Goal: Task Accomplishment & Management: Manage account settings

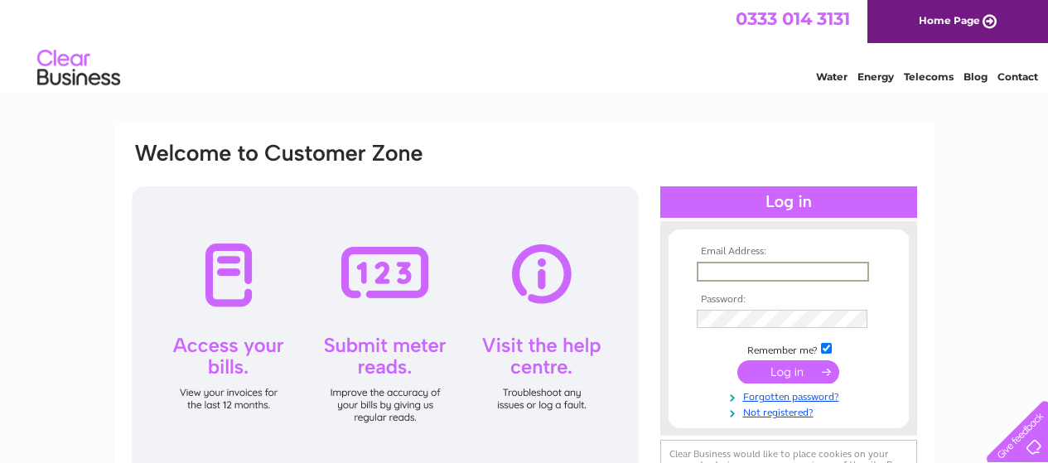
click at [751, 268] on input "text" at bounding box center [783, 272] width 172 height 20
type input "[PERSON_NAME][EMAIL_ADDRESS][DOMAIN_NAME]"
click at [737, 360] on input "submit" at bounding box center [788, 371] width 102 height 23
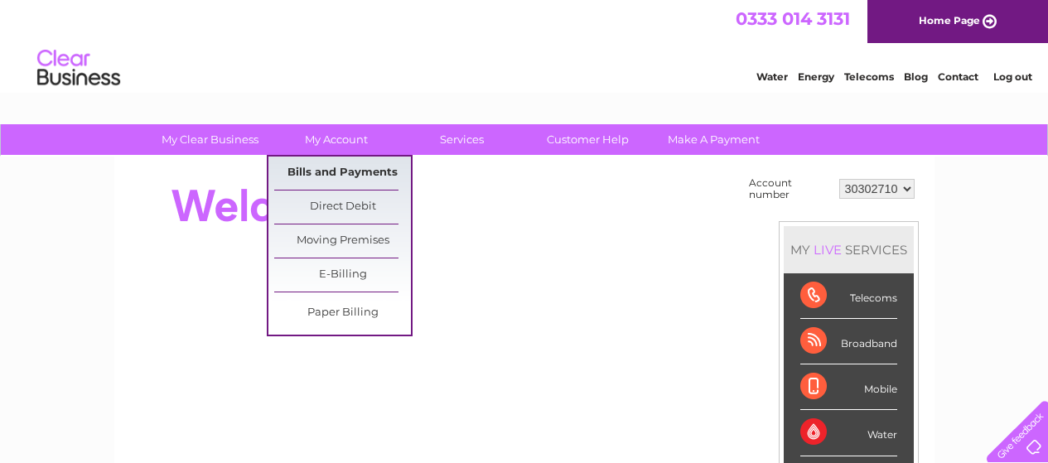
click at [332, 166] on link "Bills and Payments" at bounding box center [342, 173] width 137 height 33
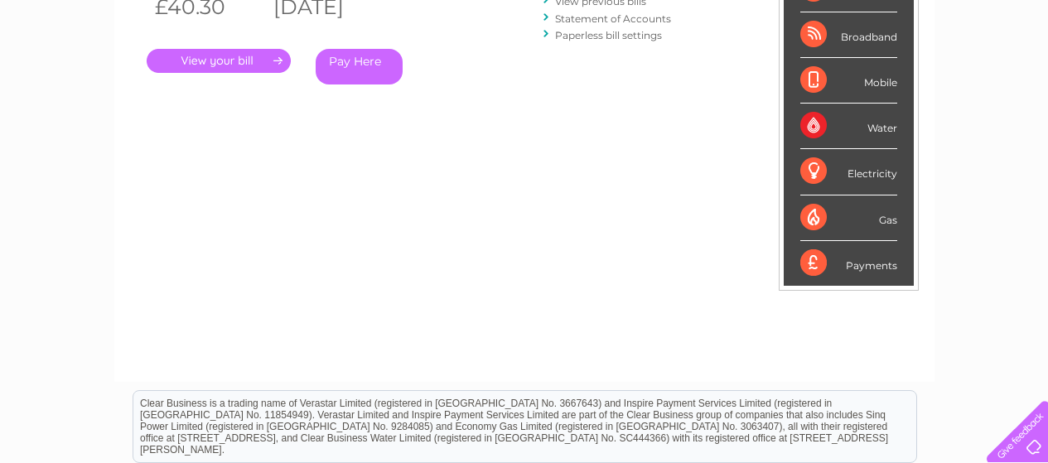
scroll to position [157, 0]
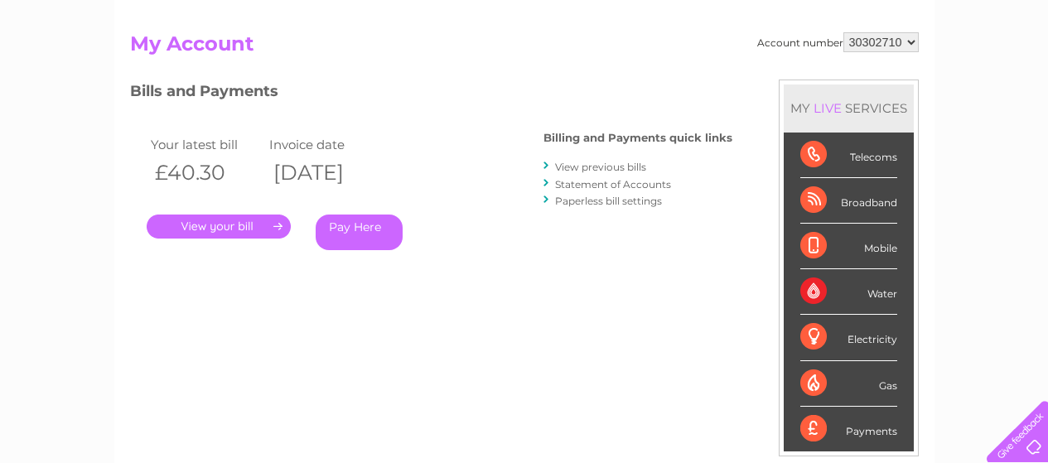
click at [606, 186] on link "Statement of Accounts" at bounding box center [613, 184] width 116 height 12
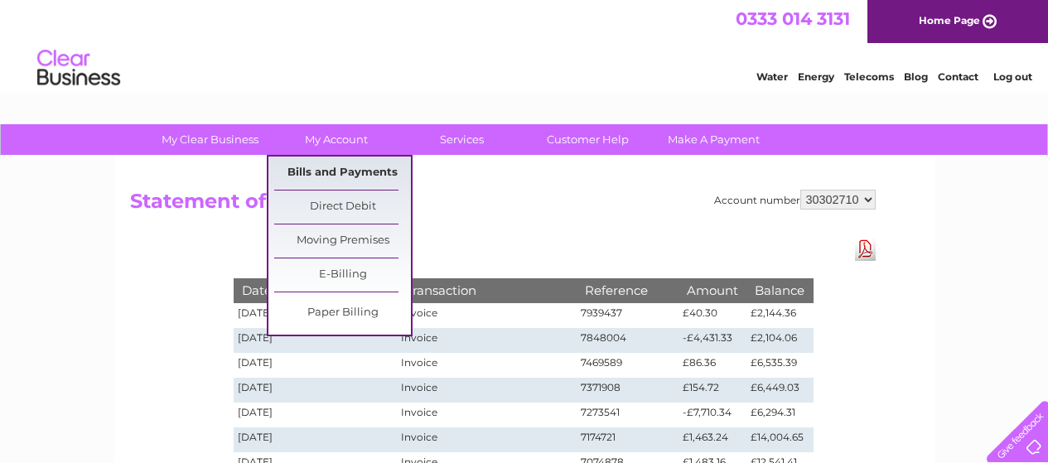
click at [342, 169] on link "Bills and Payments" at bounding box center [342, 173] width 137 height 33
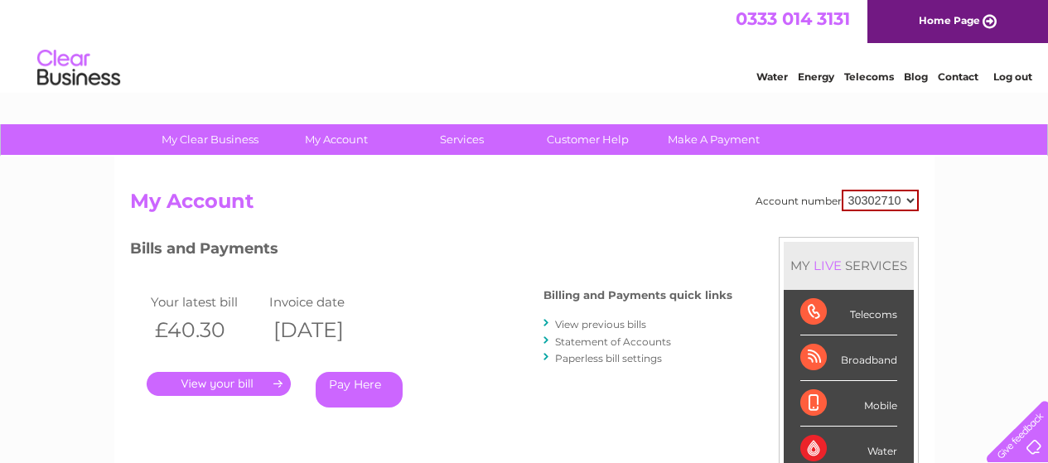
click at [244, 382] on link "." at bounding box center [219, 384] width 144 height 24
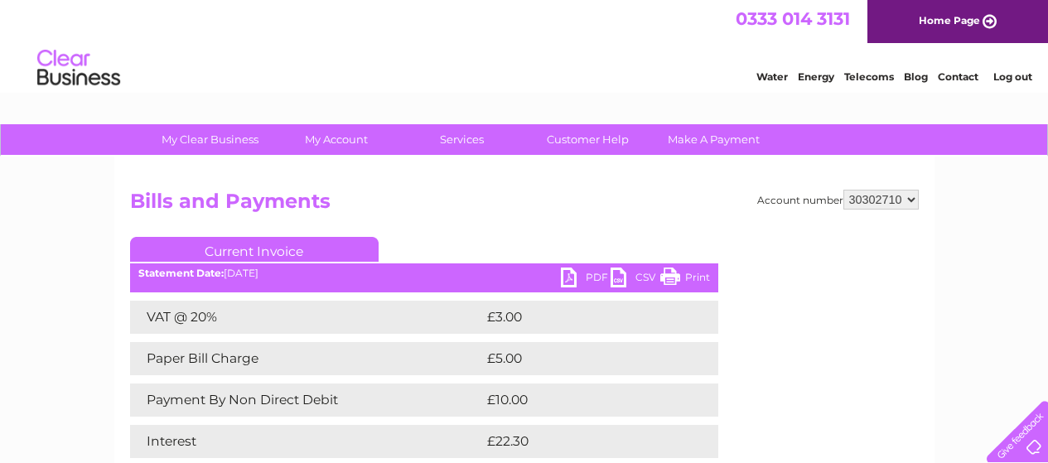
click at [567, 281] on link "PDF" at bounding box center [586, 280] width 50 height 24
click at [1017, 80] on link "Log out" at bounding box center [1012, 76] width 39 height 12
